Goal: Information Seeking & Learning: Learn about a topic

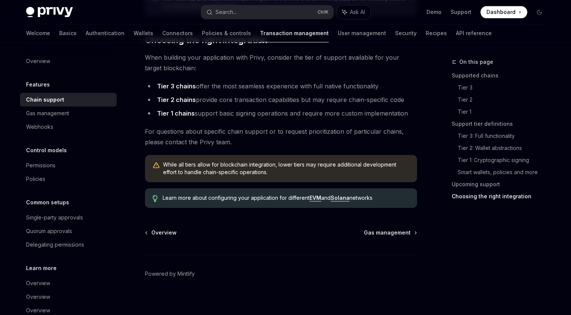
scroll to position [918, 0]
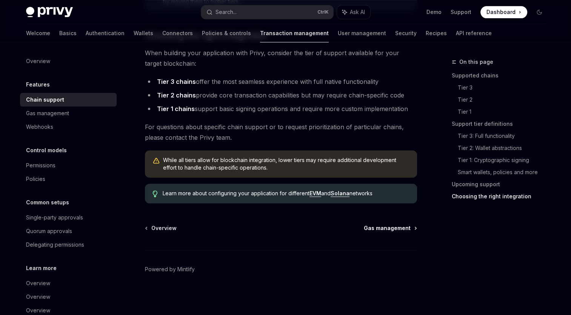
click at [402, 229] on span "Gas management" at bounding box center [387, 228] width 47 height 8
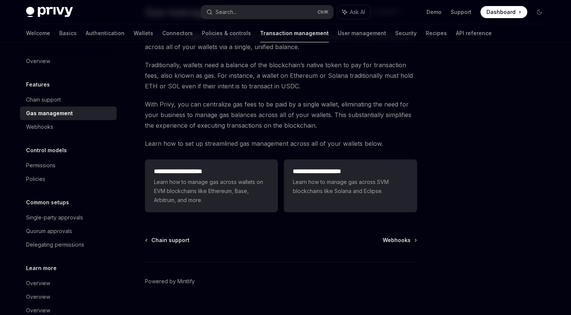
scroll to position [76, 0]
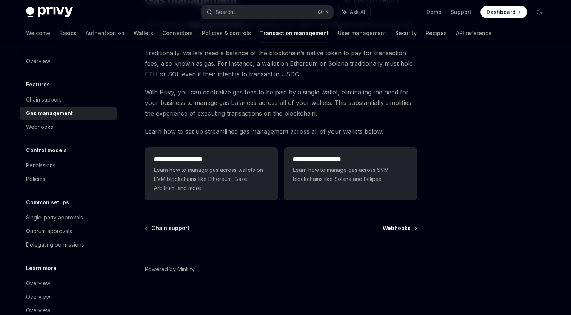
click at [395, 229] on span "Webhooks" at bounding box center [396, 228] width 28 height 8
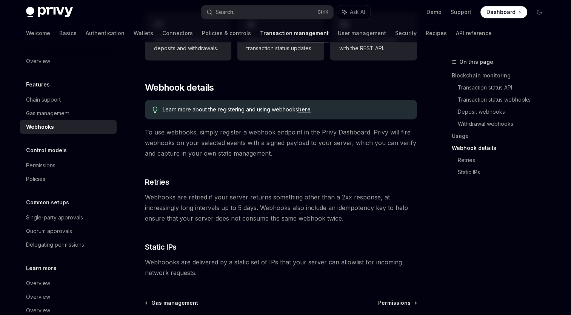
scroll to position [479, 0]
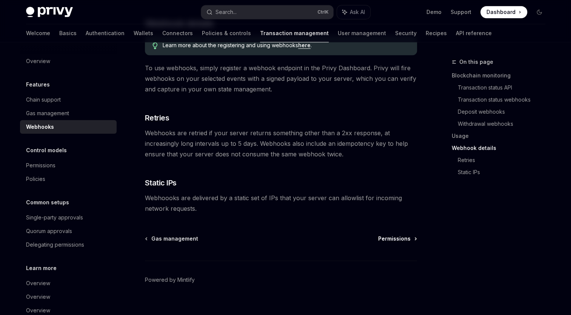
click at [407, 235] on span "Permissions" at bounding box center [394, 239] width 32 height 8
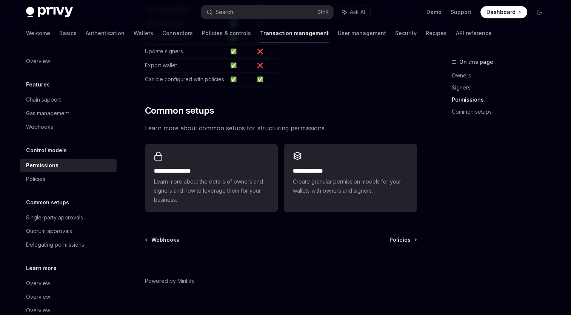
scroll to position [524, 0]
click at [410, 235] on span "Policies" at bounding box center [399, 239] width 21 height 8
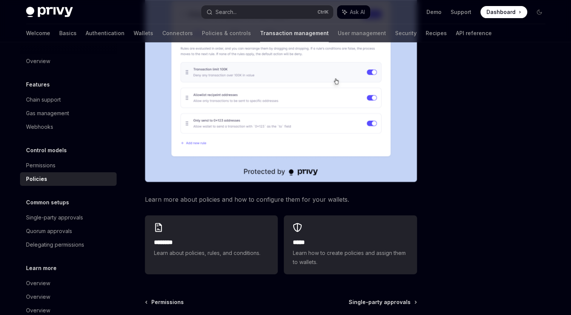
scroll to position [337, 0]
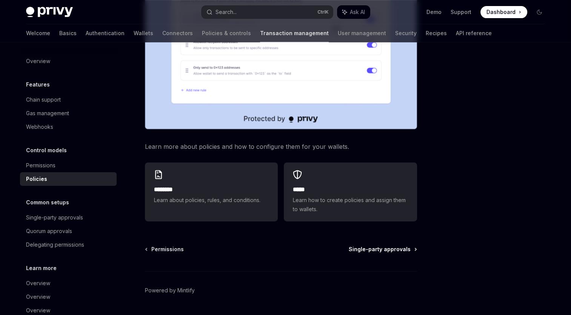
click at [397, 245] on span "Single-party approvals" at bounding box center [380, 249] width 62 height 8
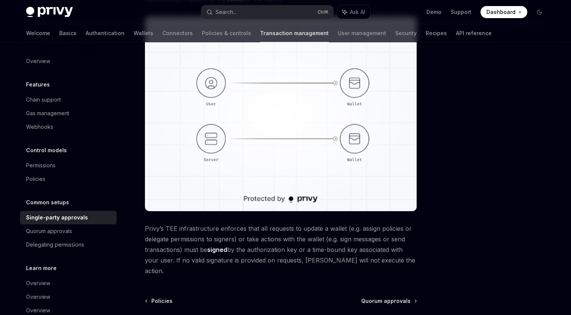
scroll to position [184, 0]
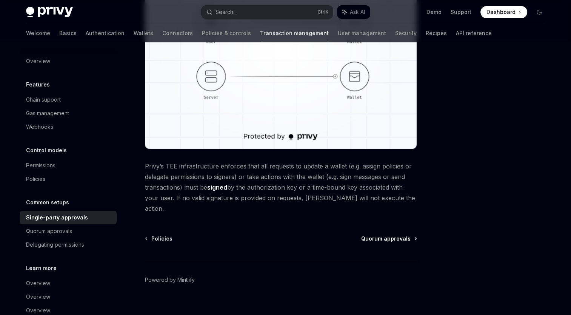
click at [401, 235] on span "Quorum approvals" at bounding box center [385, 239] width 49 height 8
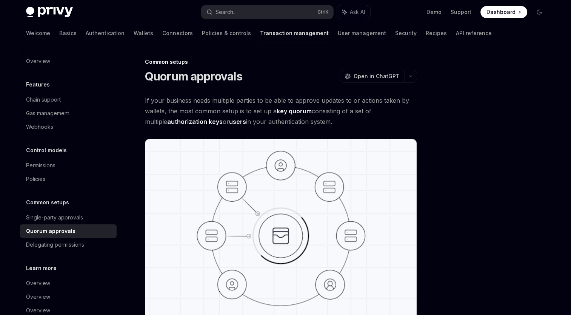
click at [464, 152] on div at bounding box center [493, 185] width 115 height 257
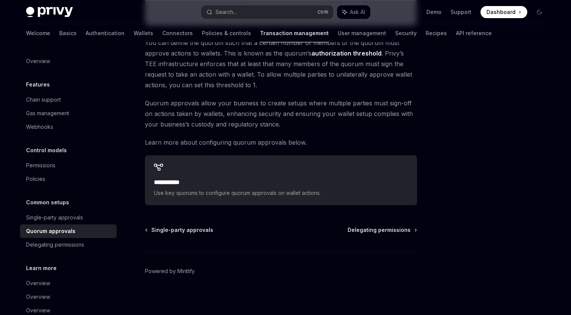
scroll to position [310, 0]
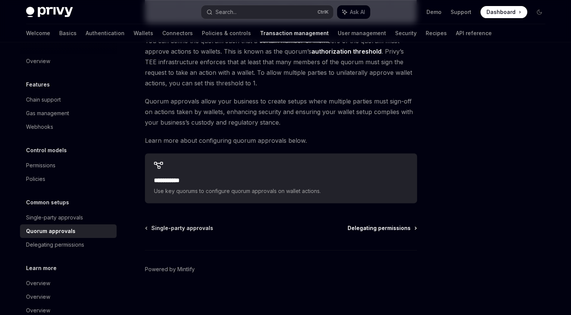
click at [379, 226] on span "Delegating permissions" at bounding box center [378, 228] width 63 height 8
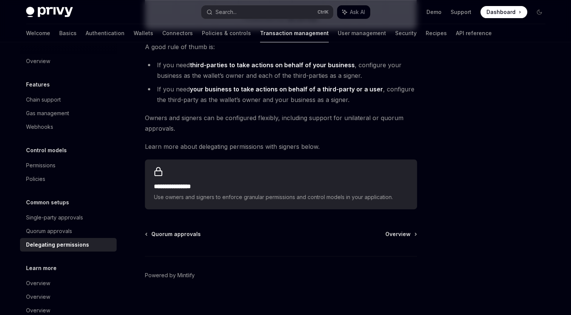
scroll to position [320, 0]
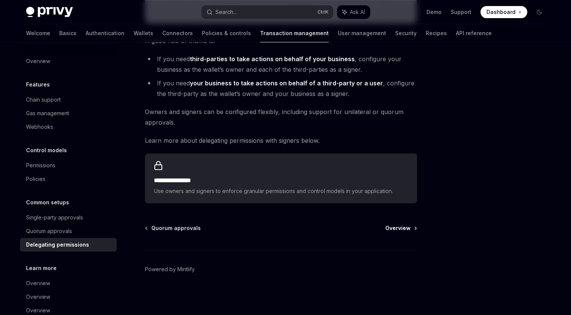
click at [398, 228] on span "Overview" at bounding box center [397, 228] width 25 height 8
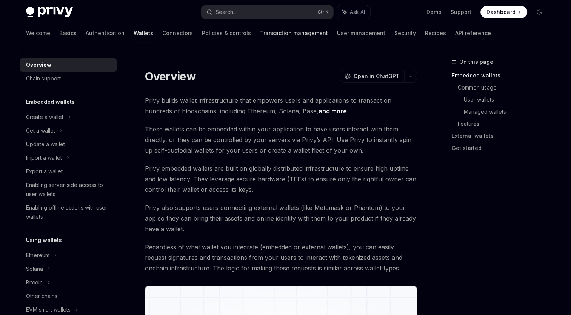
click at [260, 34] on link "Transaction management" at bounding box center [294, 33] width 68 height 18
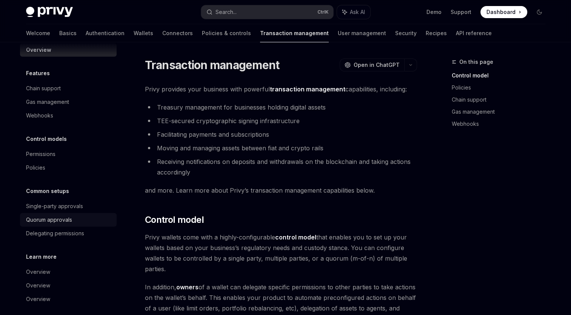
scroll to position [17, 0]
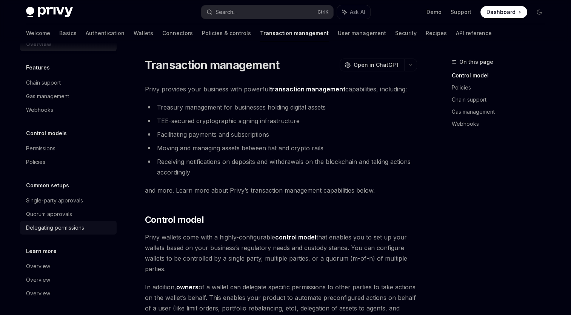
click at [46, 227] on div "Delegating permissions" at bounding box center [55, 227] width 58 height 9
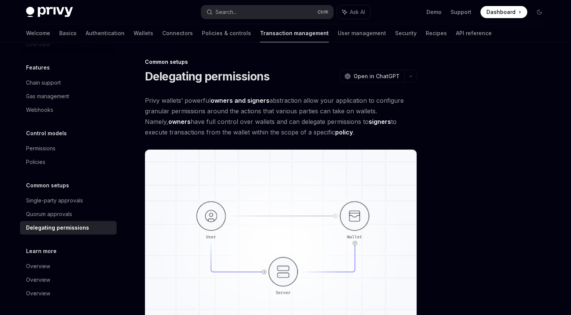
drag, startPoint x: 524, startPoint y: 230, endPoint x: 505, endPoint y: 226, distance: 18.6
click at [522, 229] on div at bounding box center [493, 185] width 115 height 257
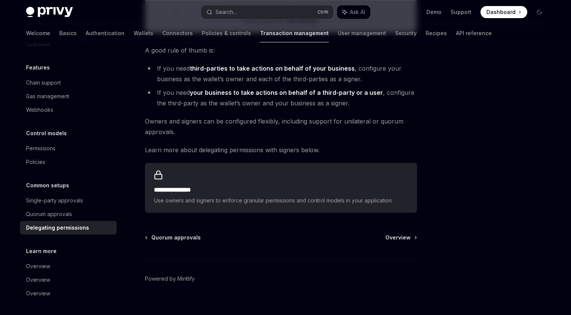
scroll to position [320, 0]
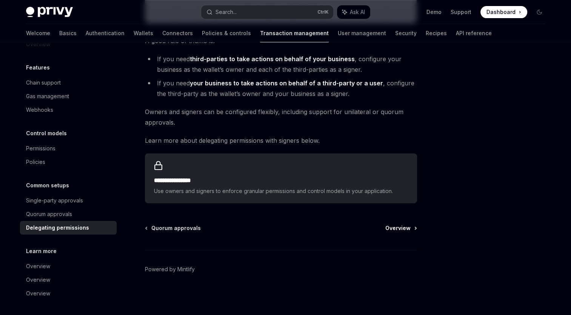
click at [400, 226] on span "Overview" at bounding box center [397, 228] width 25 height 8
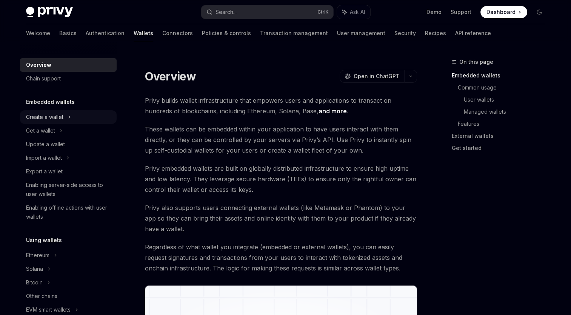
click at [51, 120] on div "Create a wallet" at bounding box center [44, 116] width 37 height 9
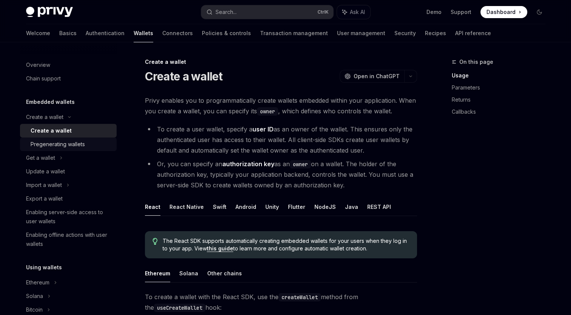
click at [66, 143] on div "Pregenerating wallets" at bounding box center [58, 144] width 54 height 9
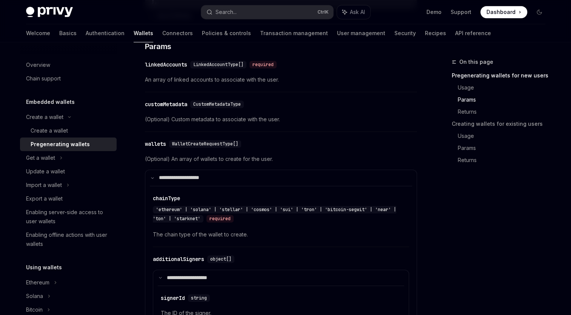
scroll to position [490, 0]
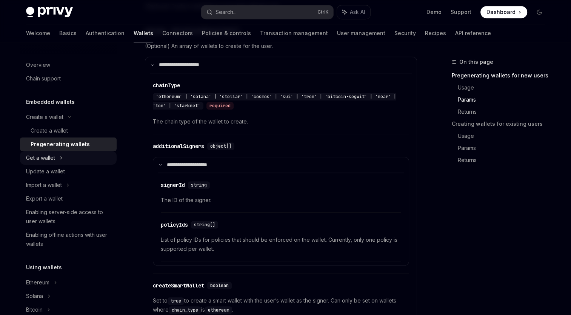
click at [46, 155] on div "Get a wallet" at bounding box center [40, 157] width 29 height 9
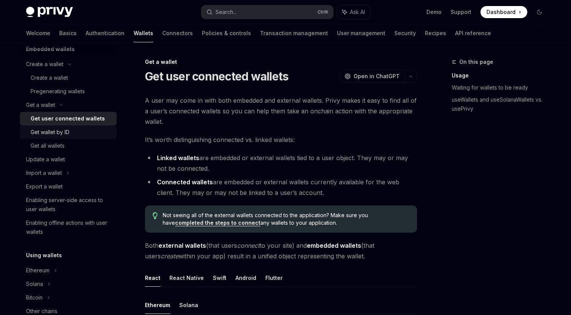
scroll to position [75, 0]
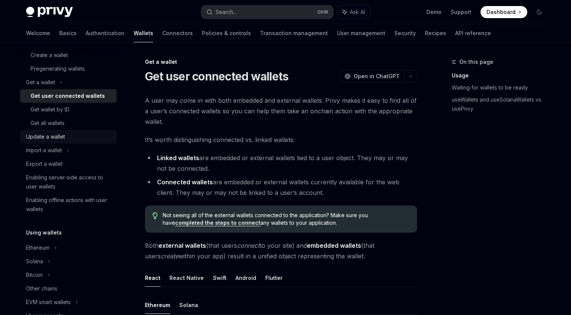
click at [54, 139] on div "Update a wallet" at bounding box center [45, 136] width 39 height 9
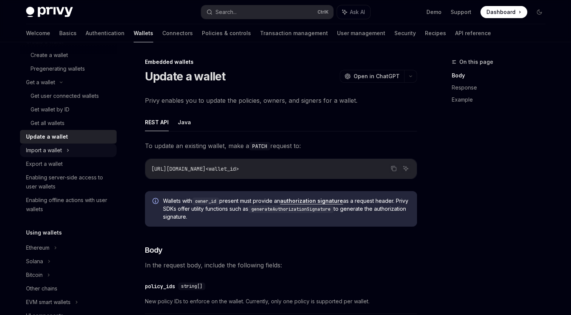
click at [58, 153] on div "Import a wallet" at bounding box center [44, 150] width 36 height 9
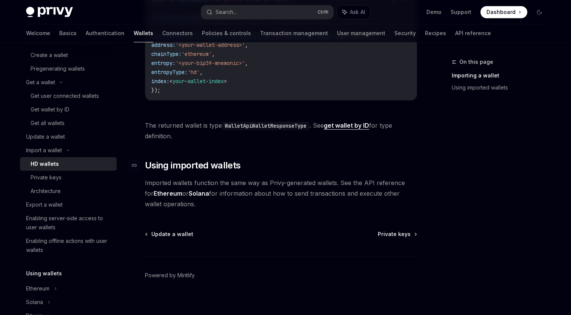
scroll to position [363, 0]
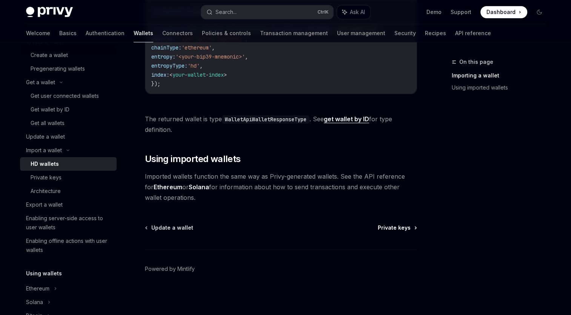
click at [405, 224] on span "Private keys" at bounding box center [394, 228] width 33 height 8
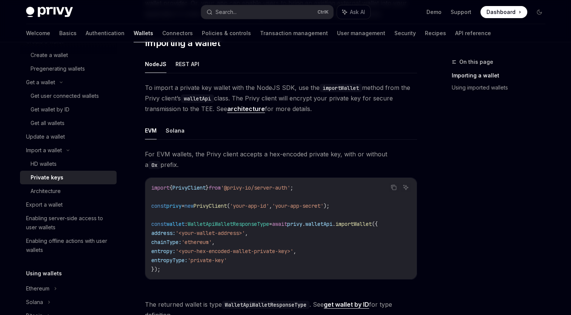
scroll to position [113, 0]
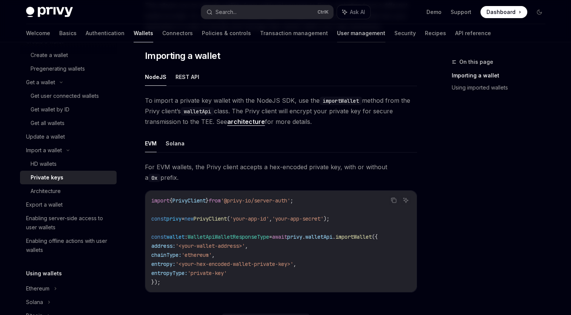
click at [337, 35] on link "User management" at bounding box center [361, 33] width 48 height 18
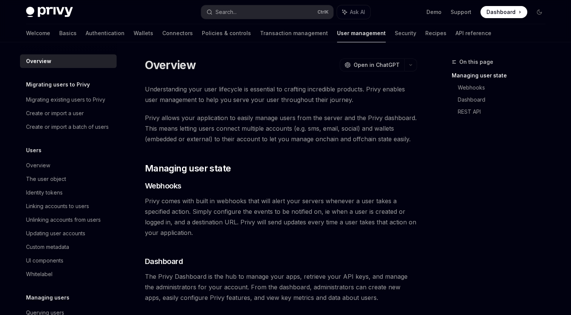
click at [438, 172] on div "On this page Managing user state Webhooks Dashboard REST API" at bounding box center [493, 185] width 115 height 257
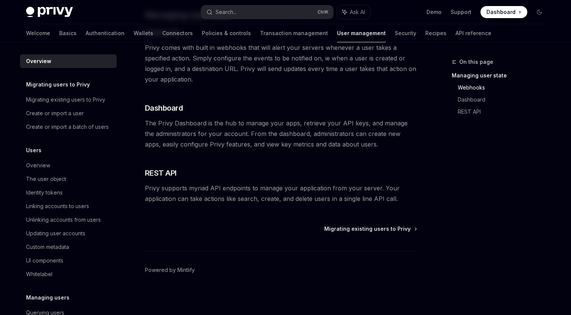
scroll to position [154, 0]
click at [395, 226] on span "Migrating existing users to Privy" at bounding box center [367, 228] width 86 height 8
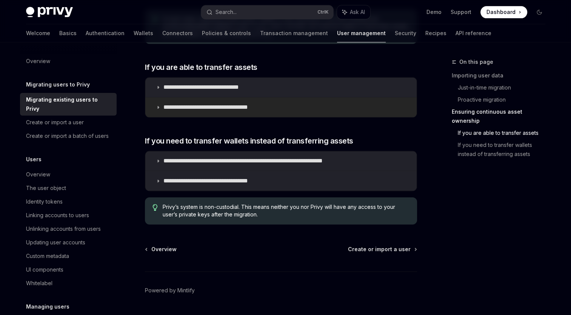
scroll to position [926, 0]
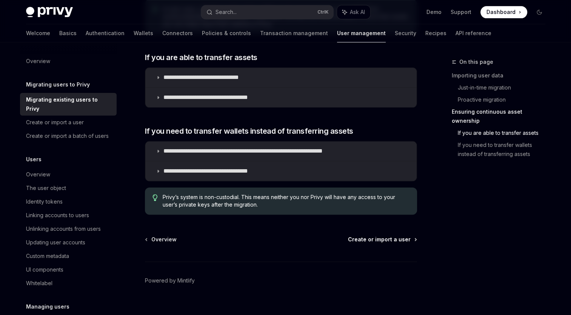
click at [386, 235] on span "Create or import a user" at bounding box center [379, 239] width 63 height 8
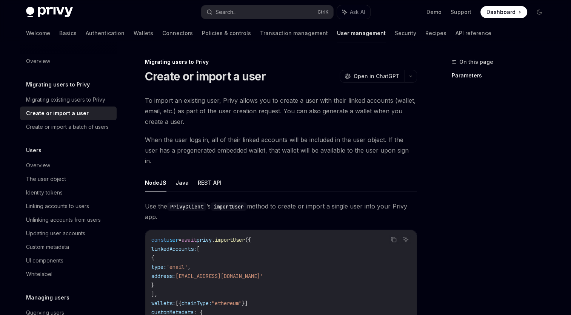
click at [484, 158] on div "On this page Parameters" at bounding box center [493, 185] width 115 height 257
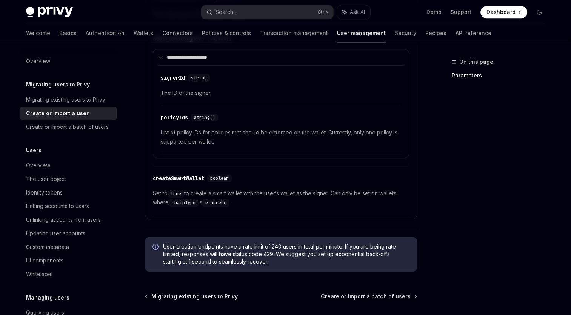
scroll to position [659, 0]
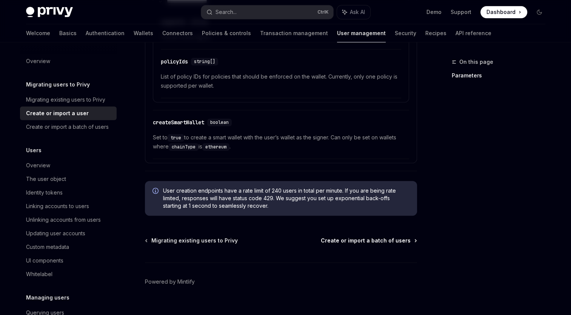
click at [378, 237] on span "Create or import a batch of users" at bounding box center [366, 241] width 90 height 8
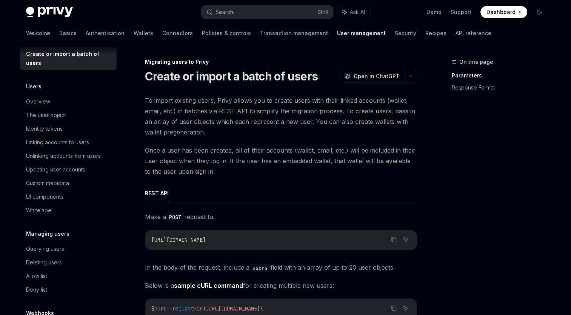
scroll to position [121, 0]
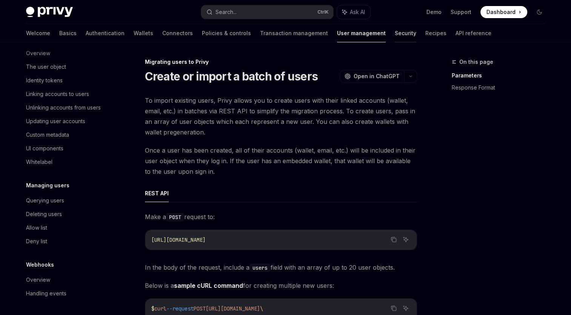
click at [395, 35] on link "Security" at bounding box center [406, 33] width 22 height 18
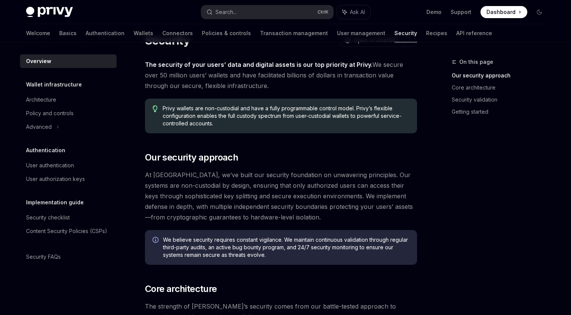
scroll to position [38, 0]
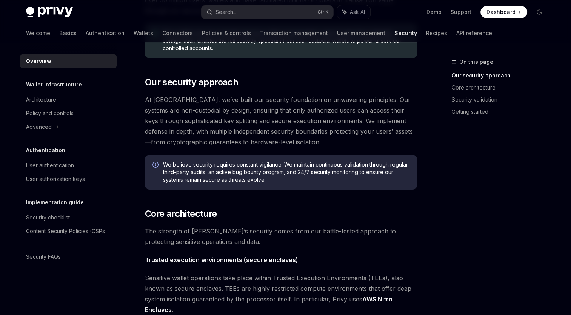
scroll to position [113, 0]
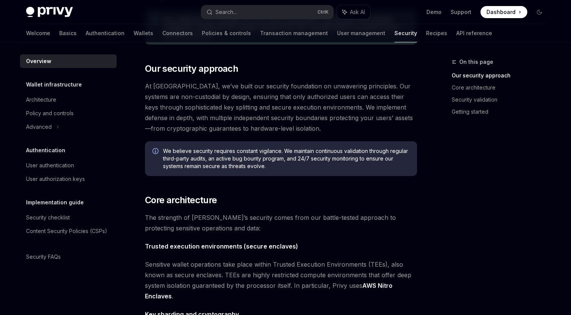
click at [436, 109] on div "On this page Our security approach Core architecture Security validation Gettin…" at bounding box center [493, 90] width 115 height 66
click at [441, 111] on div "On this page Our security approach Core architecture Security validation Gettin…" at bounding box center [493, 90] width 115 height 66
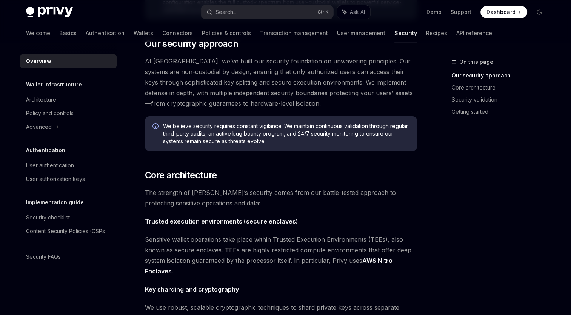
scroll to position [151, 0]
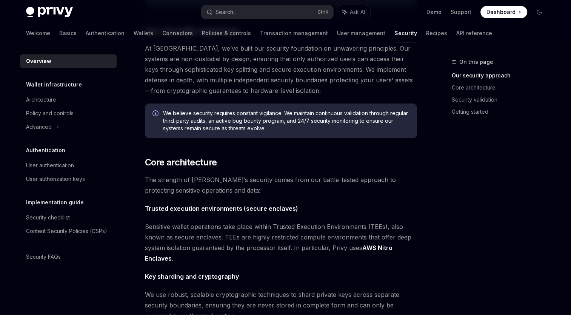
click at [441, 124] on div "On this page Our security approach Core architecture Security validation Gettin…" at bounding box center [493, 185] width 115 height 257
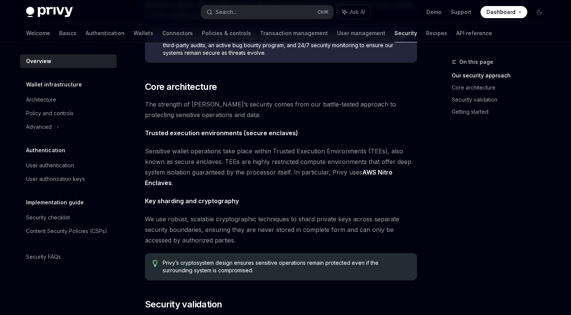
scroll to position [264, 0]
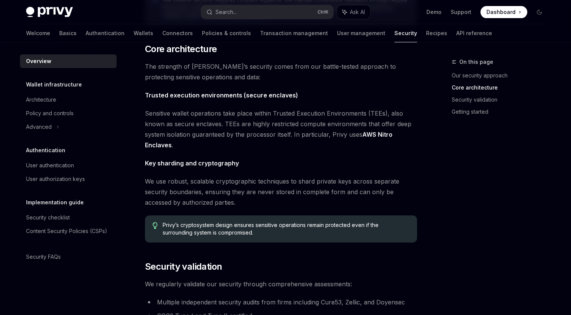
click at [266, 156] on div "The security of your users’ data and digital assets is our top priority at Priv…" at bounding box center [281, 156] width 272 height 673
drag, startPoint x: 219, startPoint y: 123, endPoint x: 174, endPoint y: 122, distance: 45.3
click at [174, 122] on span "Sensitive wallet operations take place within Trusted Execution Environments (T…" at bounding box center [281, 129] width 272 height 42
copy span "secure enclaves"
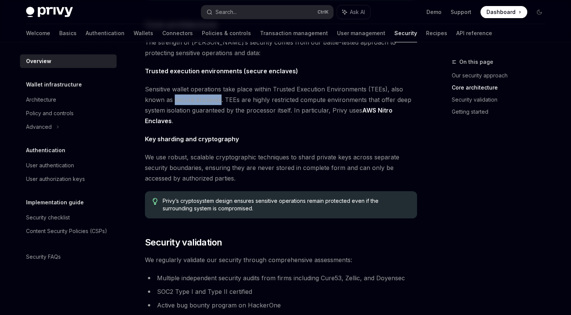
scroll to position [302, 0]
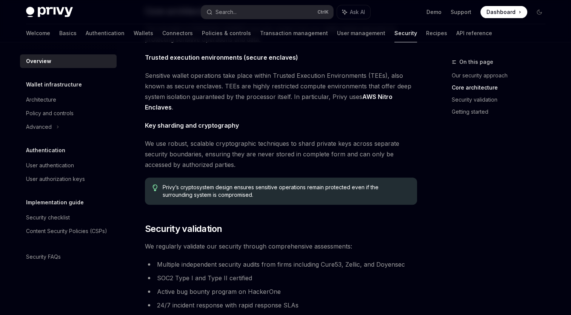
click at [440, 190] on div "On this page Our security approach Core architecture Security validation Gettin…" at bounding box center [493, 185] width 115 height 257
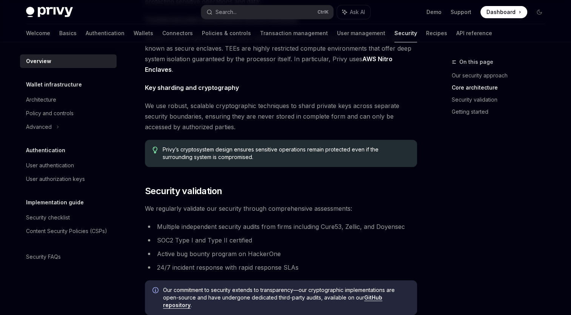
click at [441, 167] on div "On this page Our security approach Core architecture Security validation Gettin…" at bounding box center [493, 185] width 115 height 257
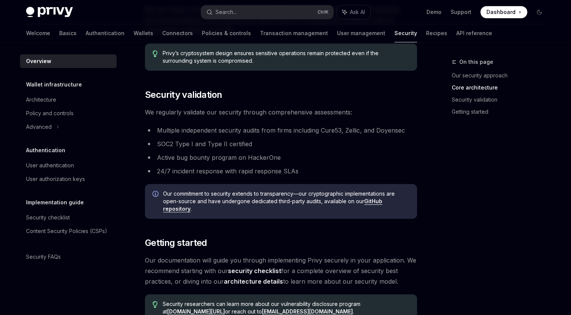
scroll to position [453, 0]
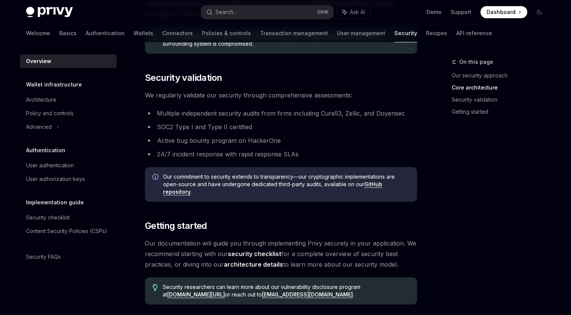
click at [314, 134] on ul "Multiple independent security audits from firms including Cure53, Zellic, and D…" at bounding box center [281, 133] width 272 height 51
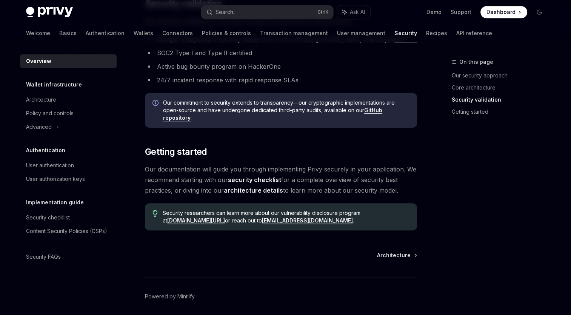
scroll to position [528, 0]
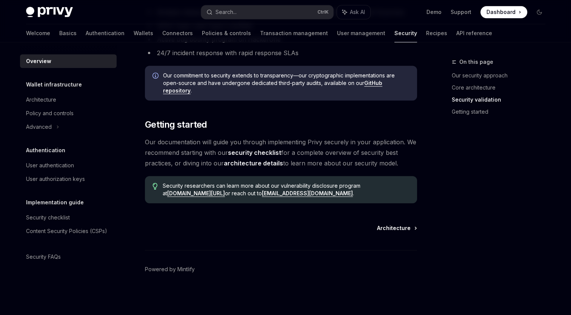
click at [395, 228] on span "Architecture" at bounding box center [394, 228] width 34 height 8
type textarea "*"
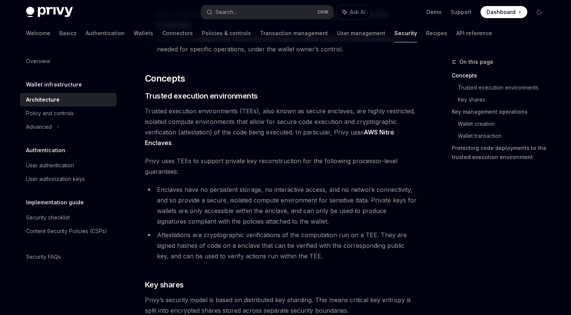
scroll to position [113, 0]
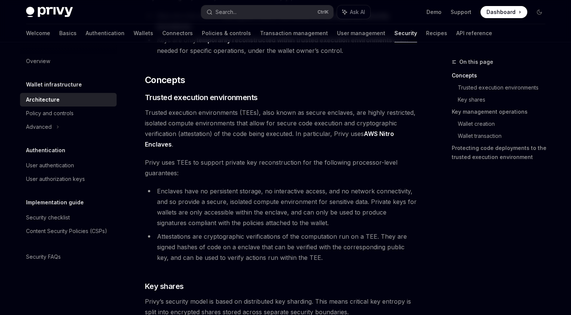
drag, startPoint x: 302, startPoint y: 112, endPoint x: 347, endPoint y: 112, distance: 45.6
click at [347, 112] on span "Trusted execution environments (TEEs), also known as secure enclaves, are highl…" at bounding box center [281, 128] width 272 height 42
copy span "secure enclaves"
